Goal: Transaction & Acquisition: Download file/media

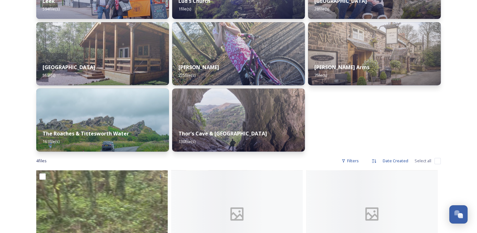
scroll to position [284, 0]
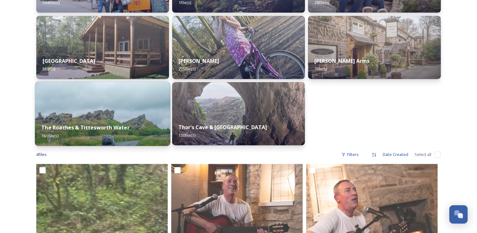
click at [130, 114] on img at bounding box center [102, 113] width 135 height 64
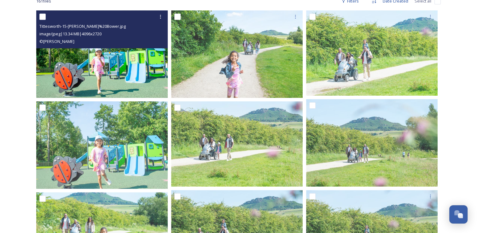
scroll to position [95, 0]
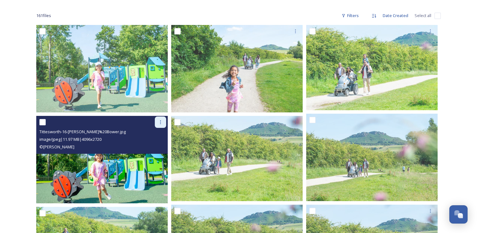
click at [158, 121] on icon at bounding box center [160, 121] width 5 height 5
click at [153, 148] on span "Download" at bounding box center [152, 148] width 19 height 6
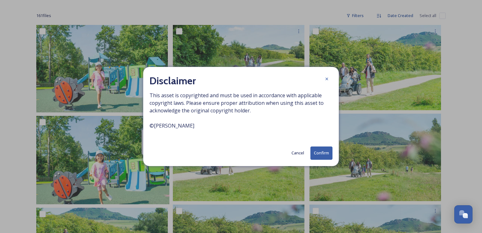
click at [321, 152] on button "Confirm" at bounding box center [321, 152] width 22 height 13
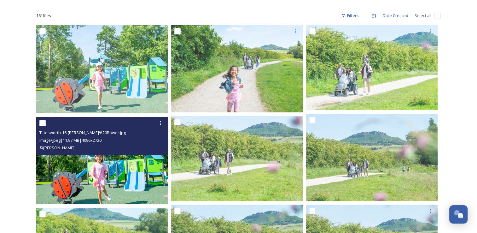
click at [111, 171] on img at bounding box center [101, 160] width 131 height 87
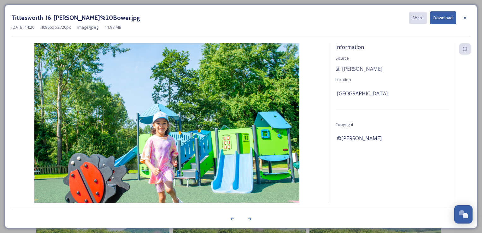
click at [441, 16] on button "Download" at bounding box center [443, 17] width 26 height 13
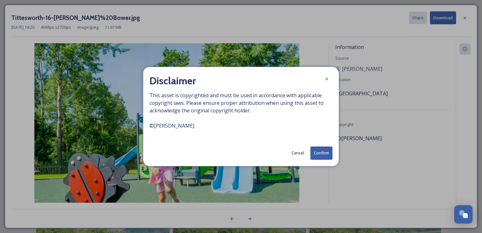
click at [319, 152] on button "Confirm" at bounding box center [321, 152] width 22 height 13
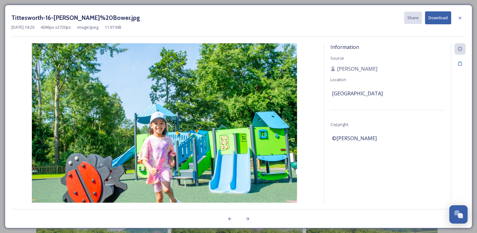
click at [449, 94] on div "Information Source [PERSON_NAME] Location [GEOGRAPHIC_DATA] Copyright ©[PERSON_…" at bounding box center [387, 131] width 127 height 176
click at [460, 16] on icon at bounding box center [459, 17] width 5 height 5
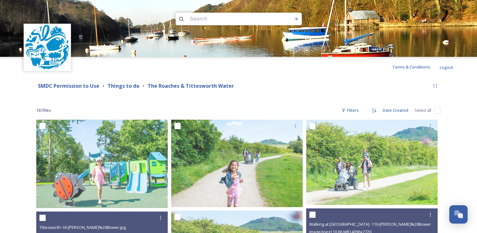
scroll to position [0, 0]
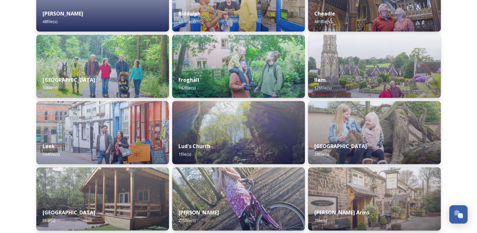
scroll to position [126, 0]
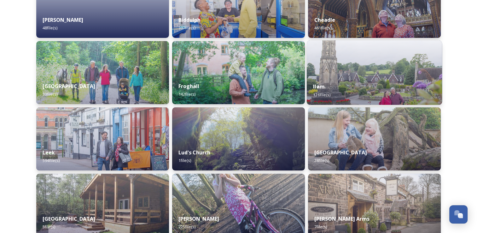
click at [351, 84] on div "Ilam 126 file(s)" at bounding box center [374, 90] width 135 height 29
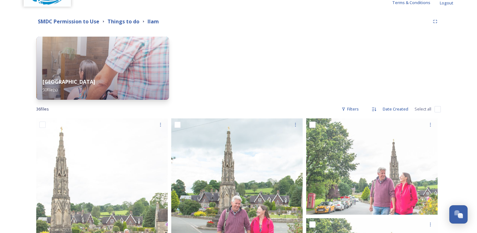
scroll to position [12, 0]
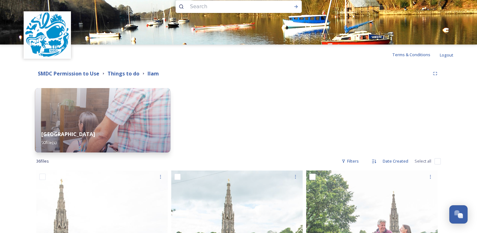
click at [129, 130] on div "Beechenhill Farm 90 file(s)" at bounding box center [102, 138] width 135 height 29
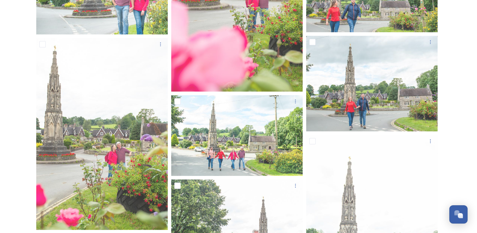
scroll to position [694, 0]
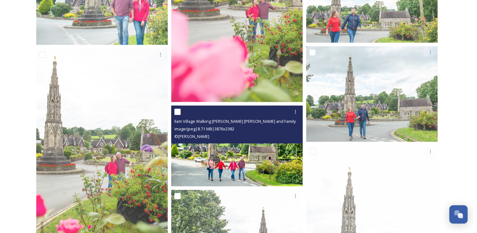
click at [230, 155] on img at bounding box center [236, 145] width 131 height 81
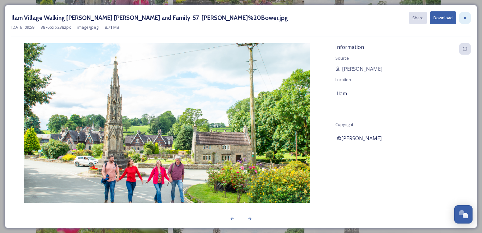
click at [466, 17] on icon at bounding box center [464, 17] width 5 height 5
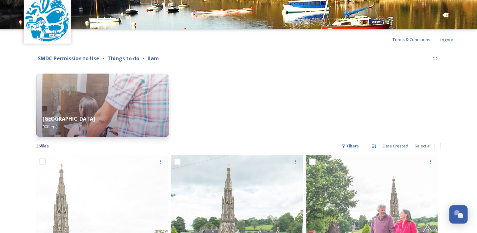
scroll to position [0, 0]
